Goal: Task Accomplishment & Management: Use online tool/utility

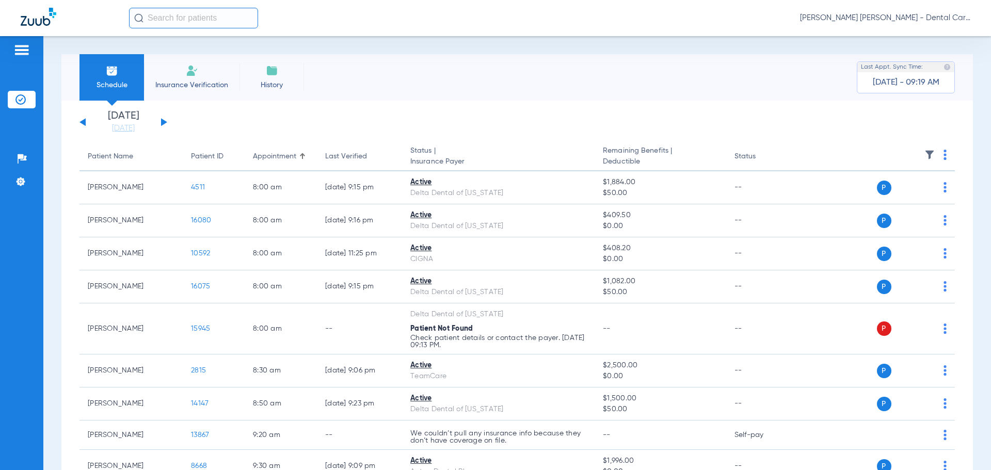
click at [196, 79] on li "Insurance Verification" at bounding box center [191, 77] width 95 height 46
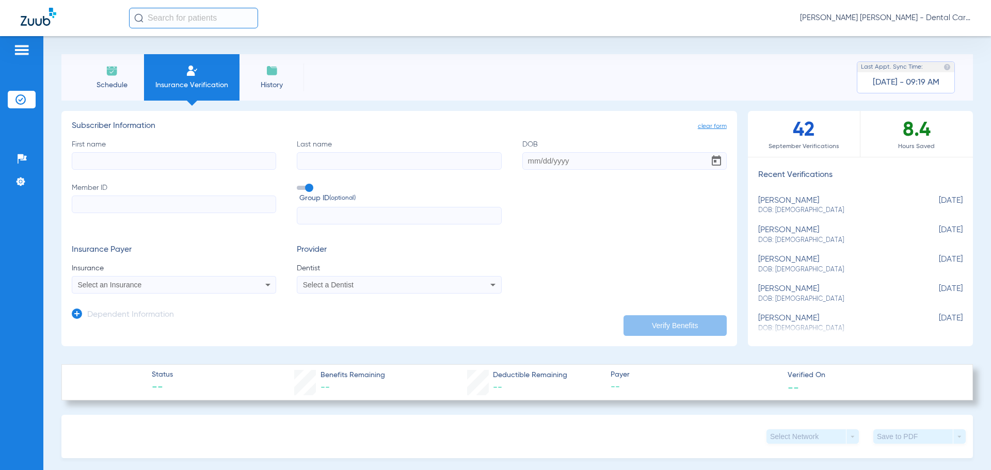
click at [121, 160] on input "First name" at bounding box center [174, 161] width 204 height 18
type input "[PERSON_NAME]"
click at [337, 161] on input "Last name" at bounding box center [399, 161] width 204 height 18
type input "[PERSON_NAME]"
click at [552, 159] on input "DOB" at bounding box center [624, 161] width 204 height 18
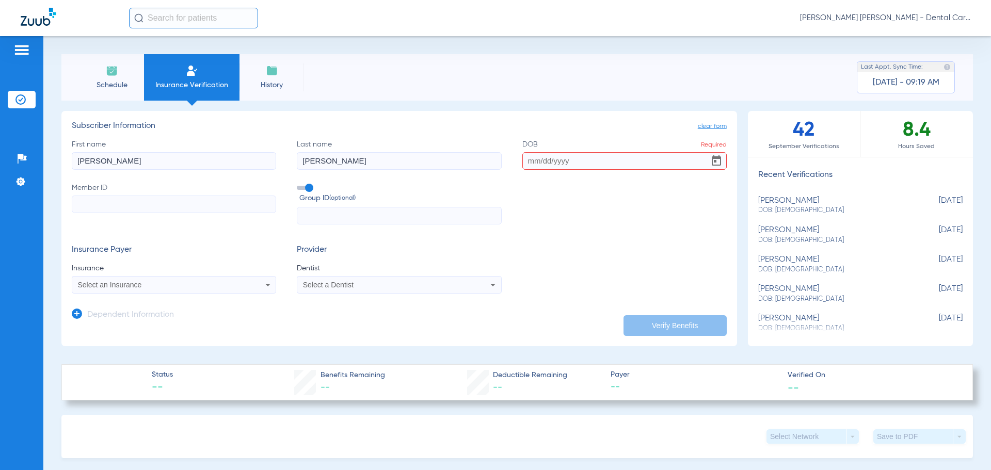
click at [533, 162] on input "DOB Required" at bounding box center [624, 161] width 204 height 18
type input "[DATE]"
click at [126, 207] on input "Member ID" at bounding box center [174, 205] width 204 height 18
click at [160, 207] on input "Member ID Required" at bounding box center [174, 205] width 204 height 18
type input "4344600"
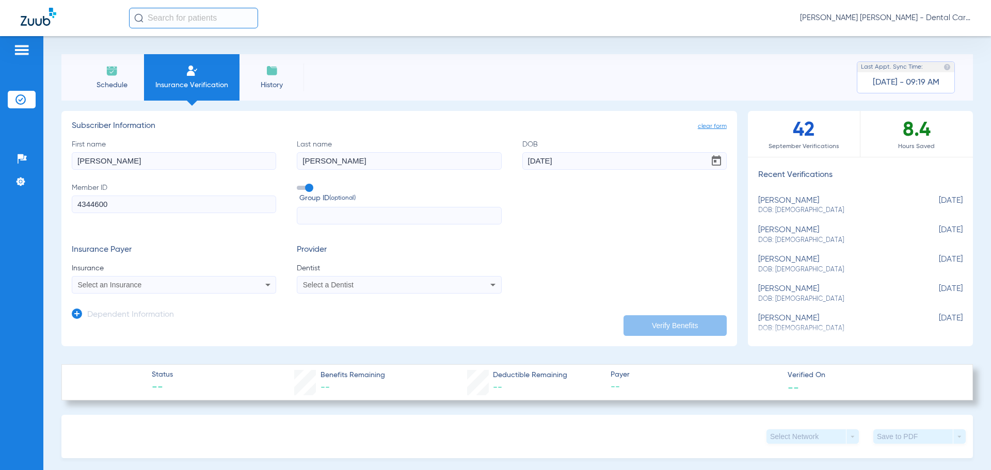
click at [201, 282] on div "Select an Insurance" at bounding box center [155, 284] width 154 height 7
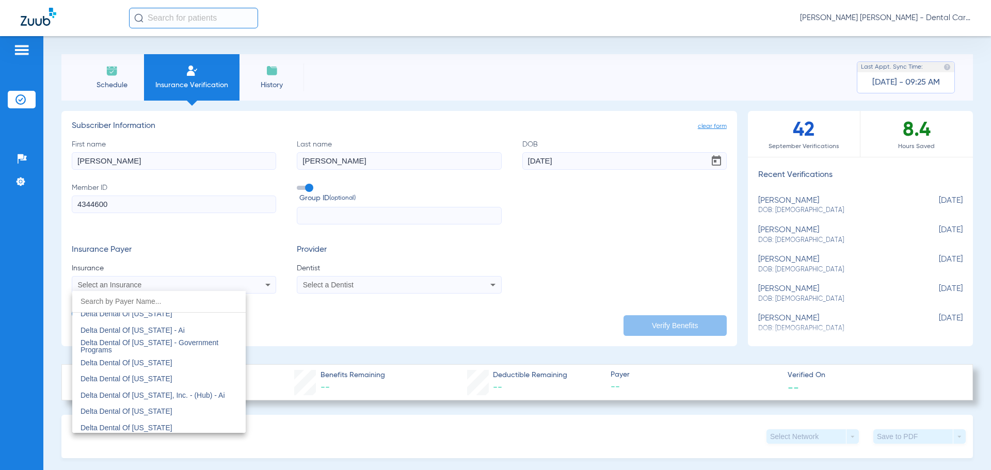
scroll to position [2168, 0]
click at [147, 331] on span "Delta Dental Of [US_STATE]" at bounding box center [127, 332] width 92 height 8
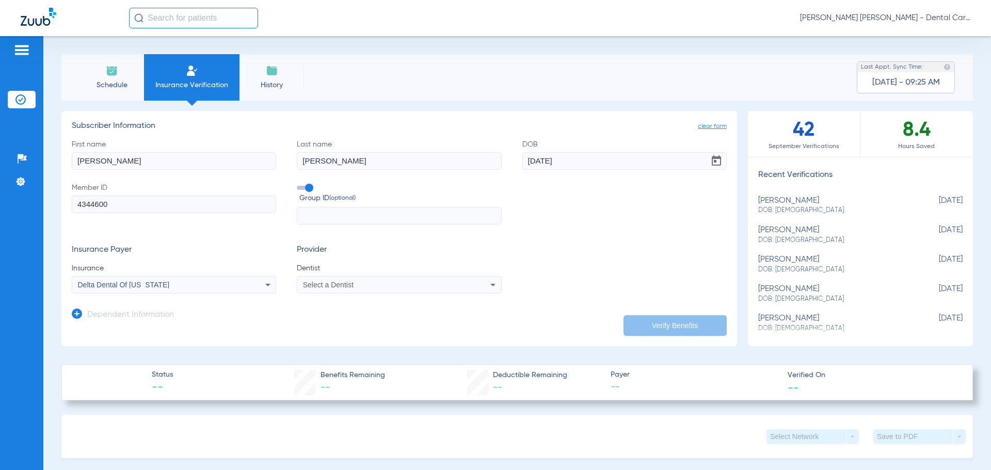
click at [377, 287] on div "Select a Dentist" at bounding box center [380, 284] width 154 height 7
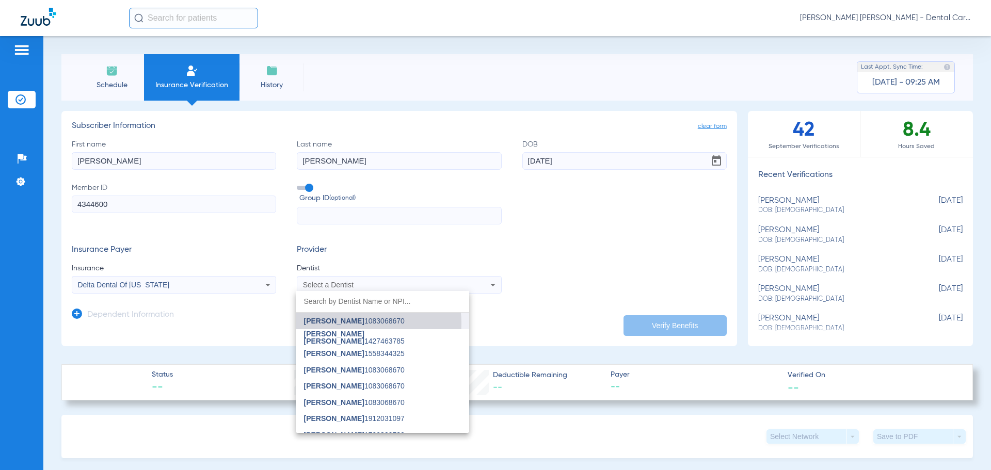
click at [342, 323] on span "[PERSON_NAME]" at bounding box center [334, 321] width 60 height 8
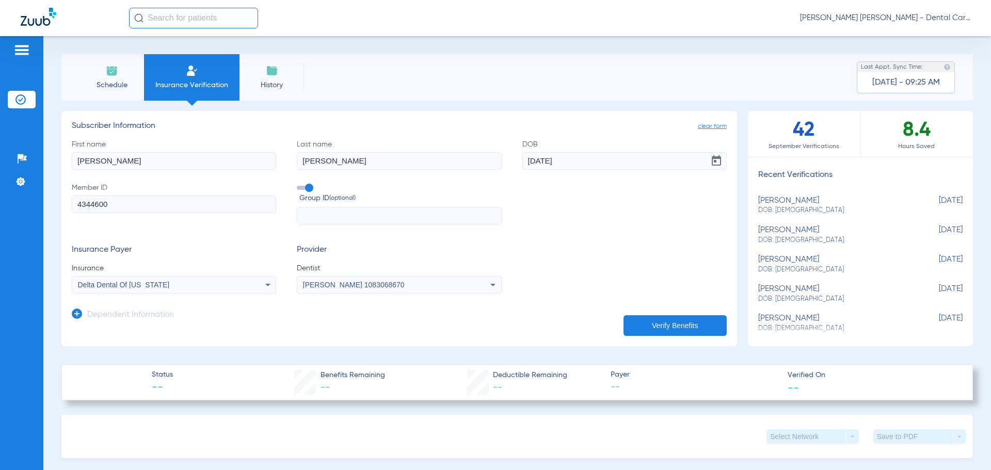
click at [645, 322] on button "Verify Benefits" at bounding box center [674, 325] width 103 height 21
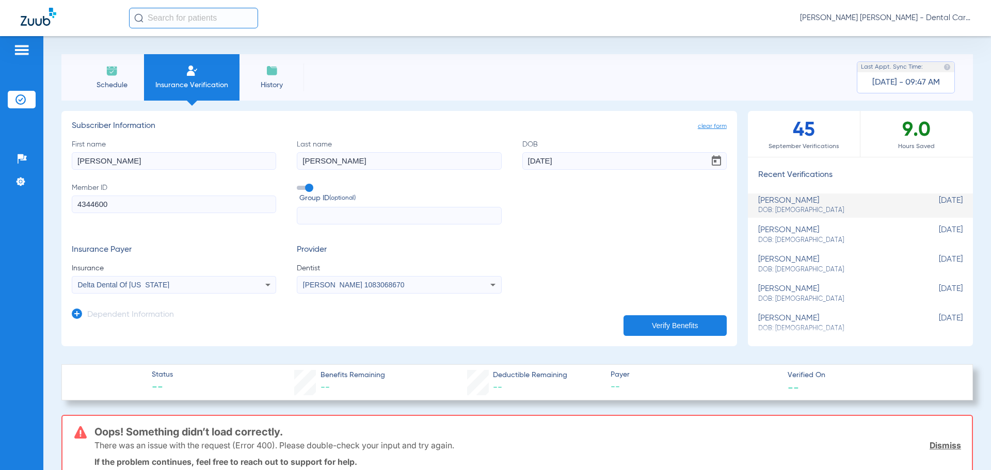
click at [651, 321] on button "Verify Benefits" at bounding box center [674, 325] width 103 height 21
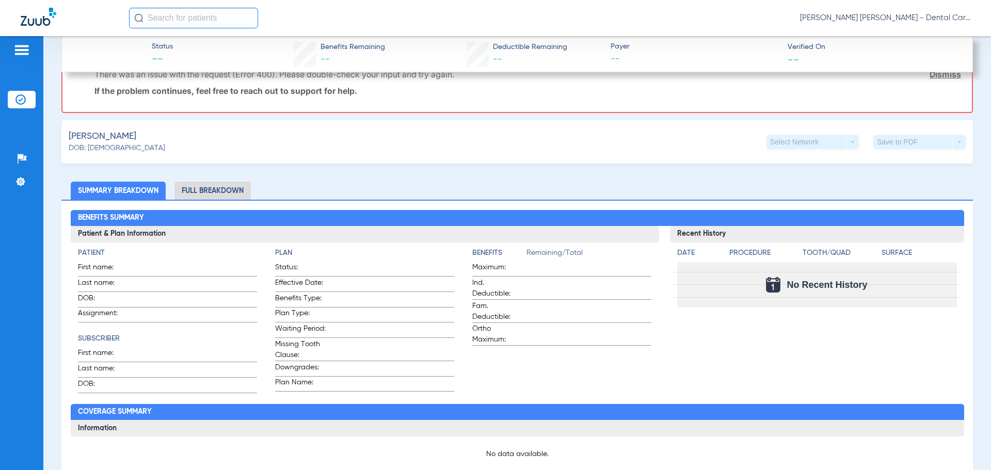
scroll to position [10, 0]
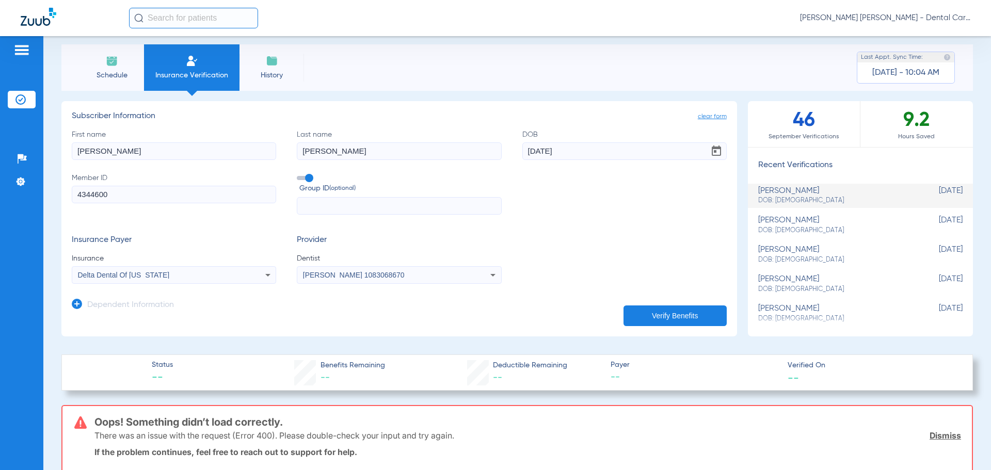
click at [672, 307] on button "Verify Benefits" at bounding box center [674, 316] width 103 height 21
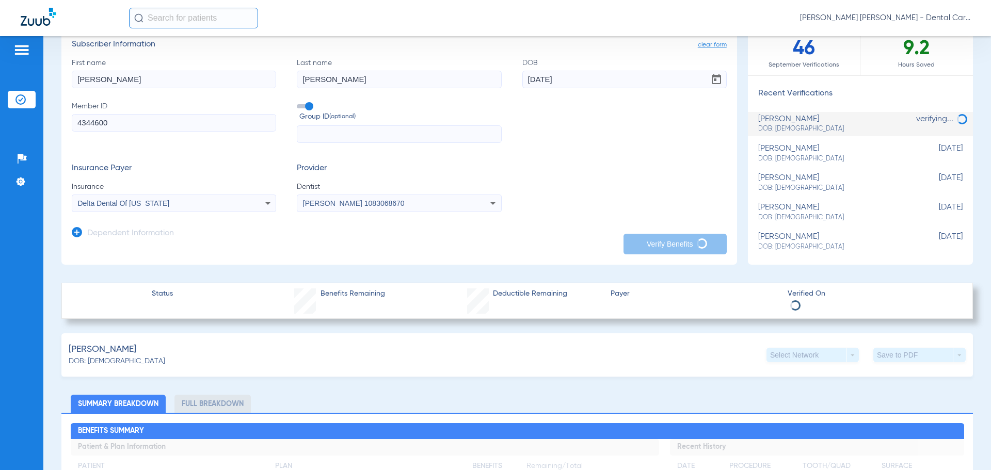
scroll to position [0, 0]
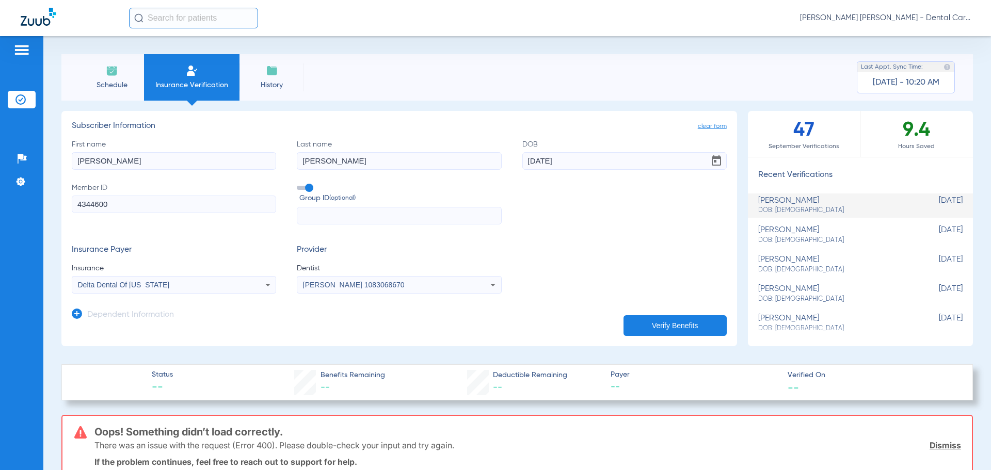
click at [653, 323] on button "Verify Benefits" at bounding box center [674, 325] width 103 height 21
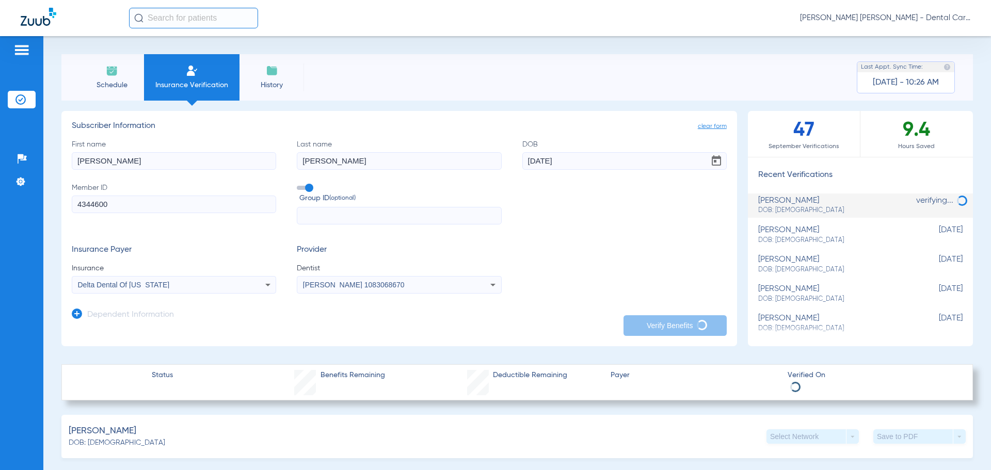
click at [785, 296] on span "DOB: [DEMOGRAPHIC_DATA]" at bounding box center [834, 299] width 153 height 9
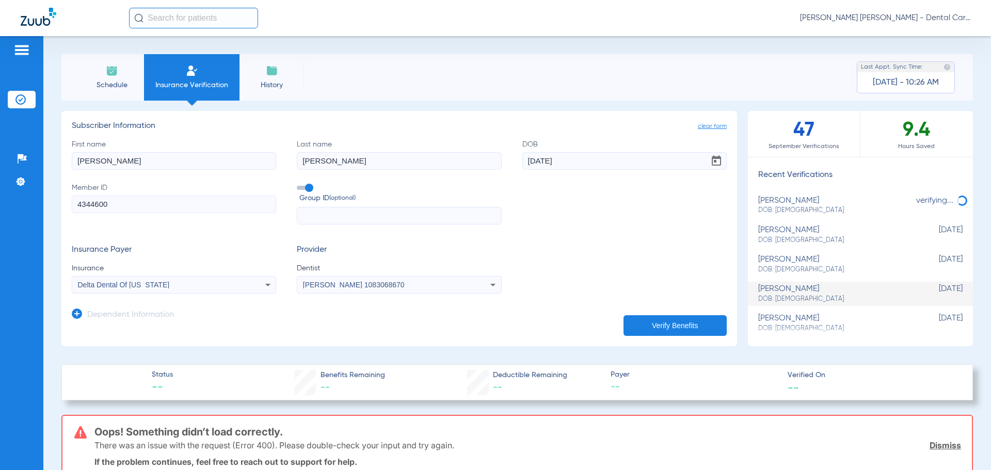
click at [778, 203] on div "[PERSON_NAME]: [DEMOGRAPHIC_DATA]" at bounding box center [834, 205] width 153 height 19
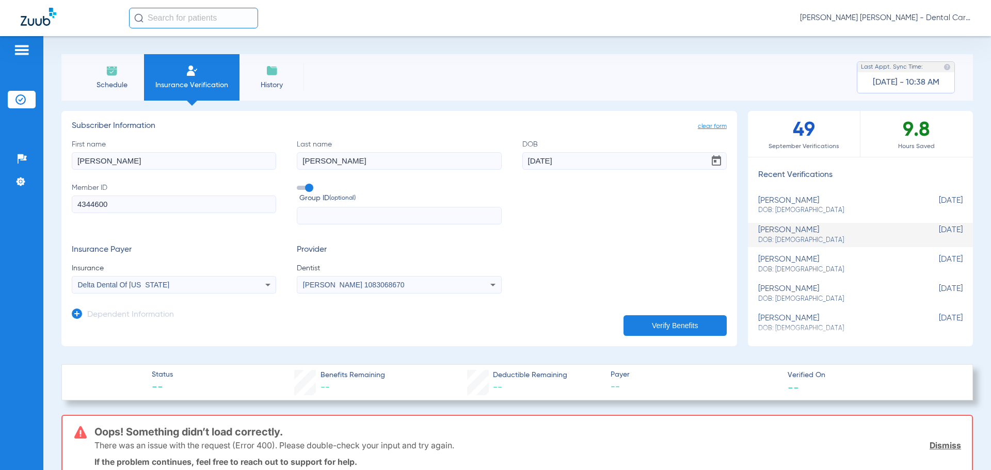
click at [691, 331] on button "Verify Benefits" at bounding box center [674, 325] width 103 height 21
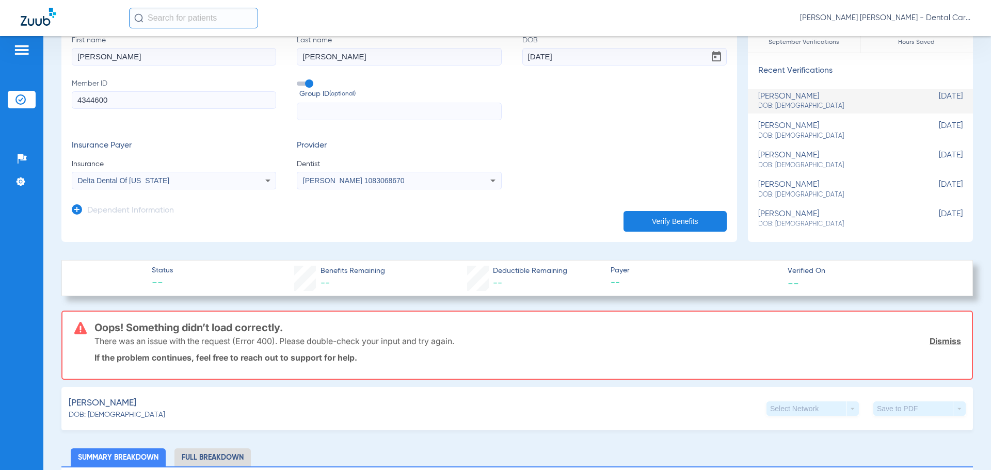
scroll to position [103, 0]
click at [656, 216] on button "Verify Benefits" at bounding box center [674, 222] width 103 height 21
click at [646, 216] on button "Verify Benefits" at bounding box center [674, 222] width 103 height 21
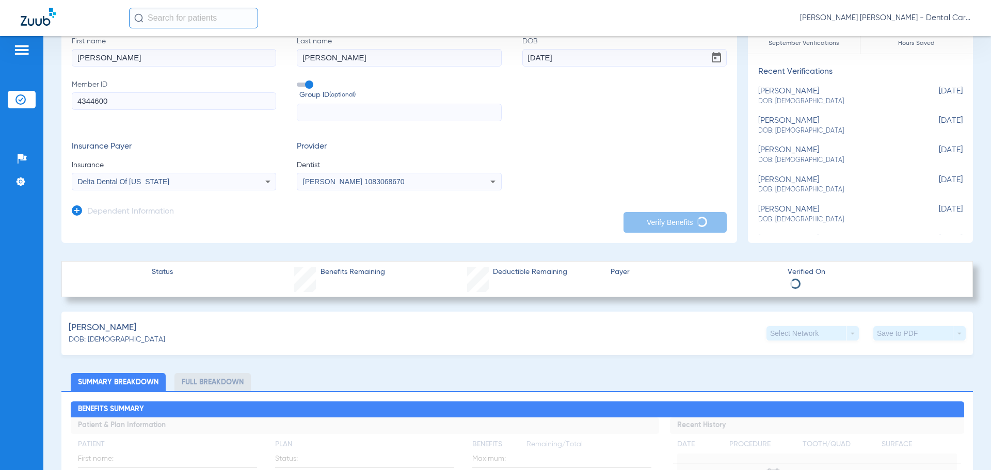
scroll to position [60, 0]
